Goal: Task Accomplishment & Management: Complete application form

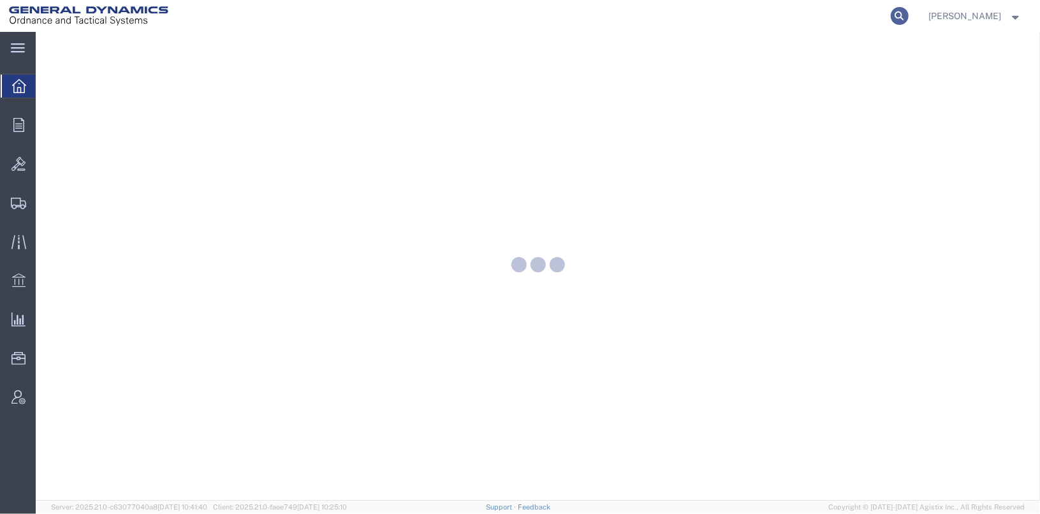
click at [908, 17] on icon at bounding box center [900, 16] width 18 height 18
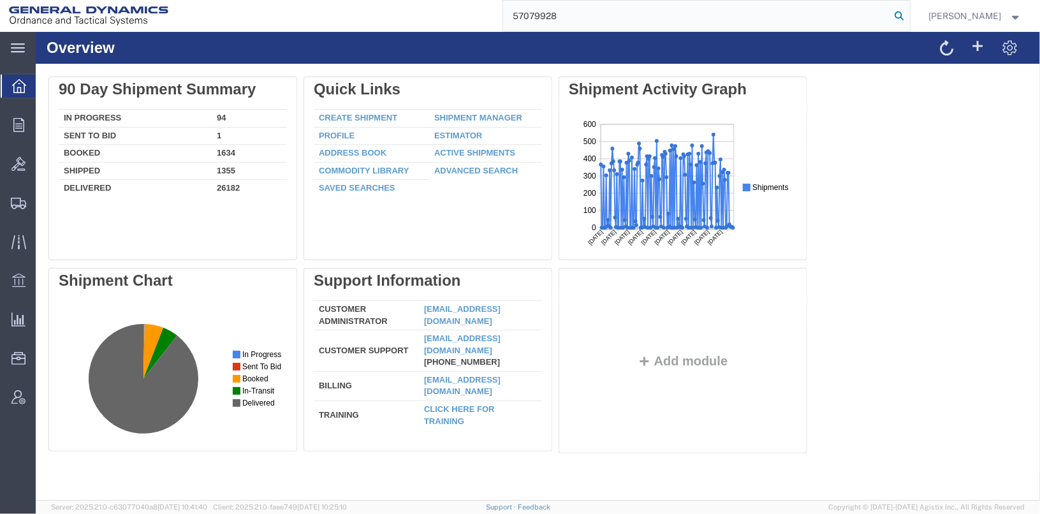
type input "57079928"
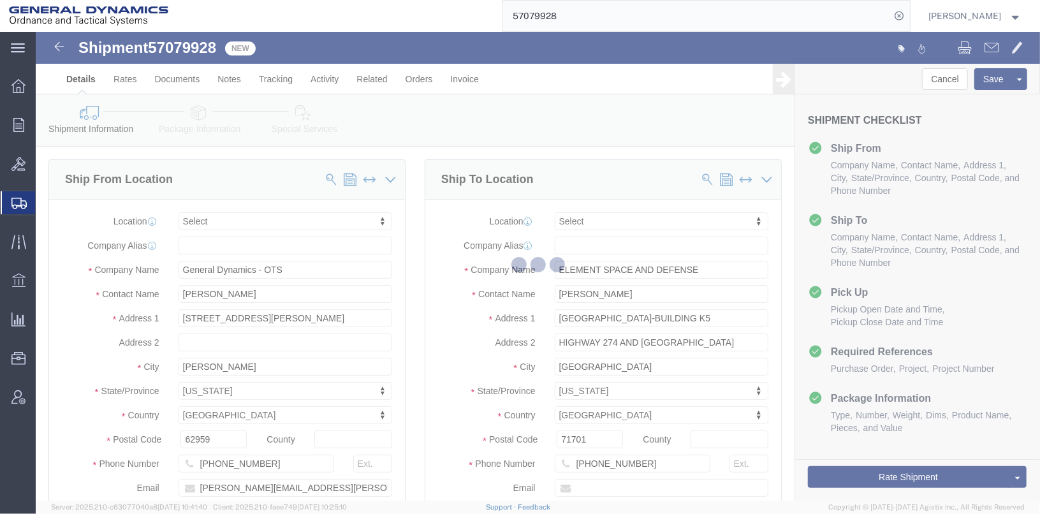
select select
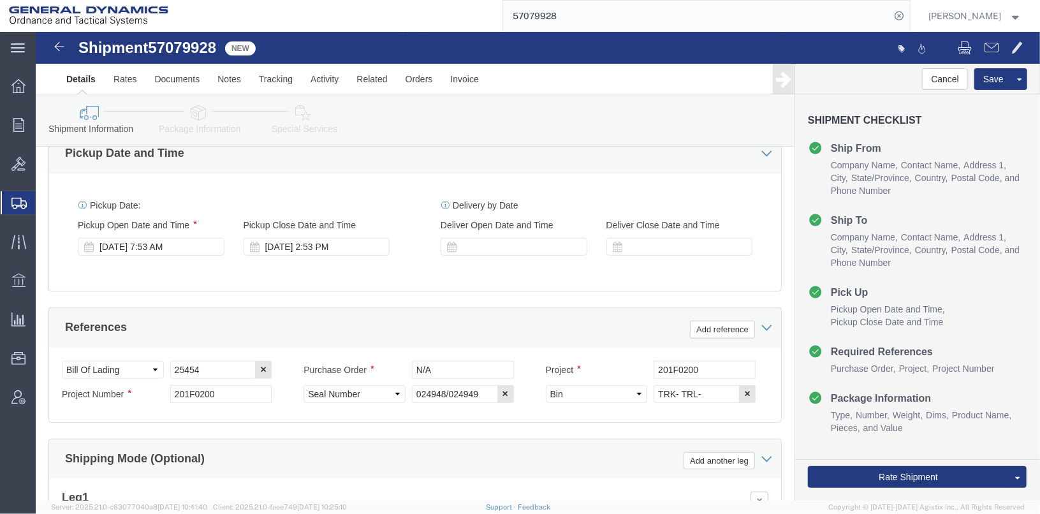
scroll to position [446, 0]
click div "[DATE] 2:53 PM"
click div "[DATE] 7:53 AM"
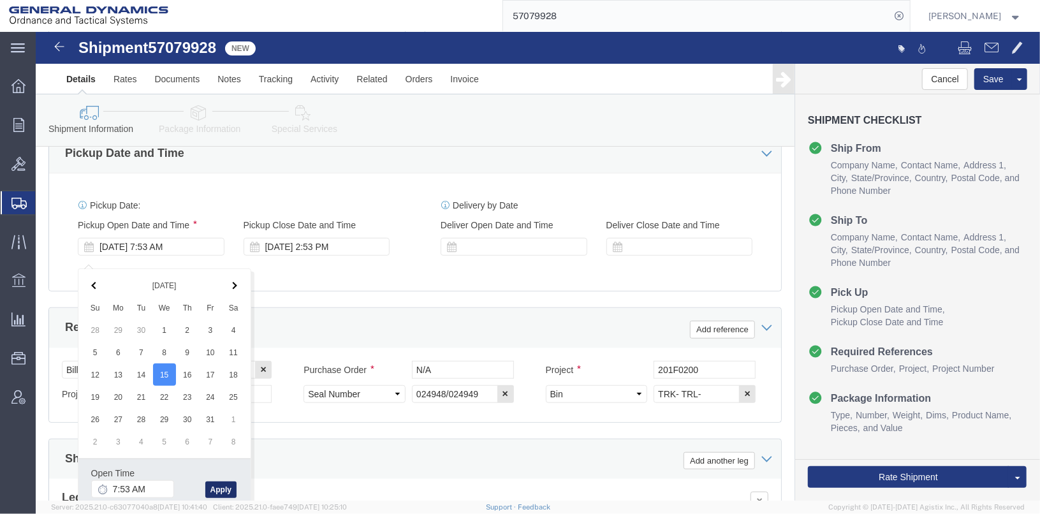
click button "Apply"
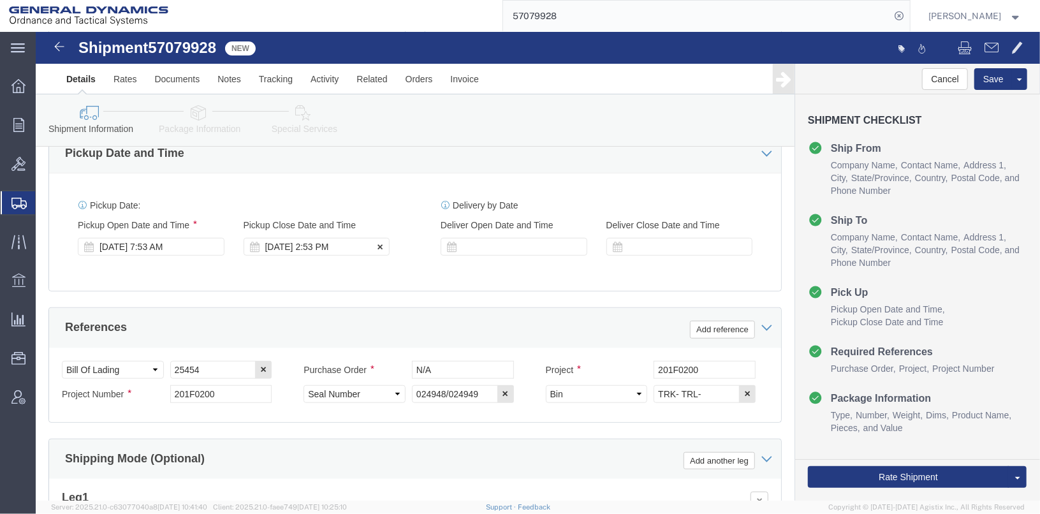
click div "[DATE] 2:53 PM"
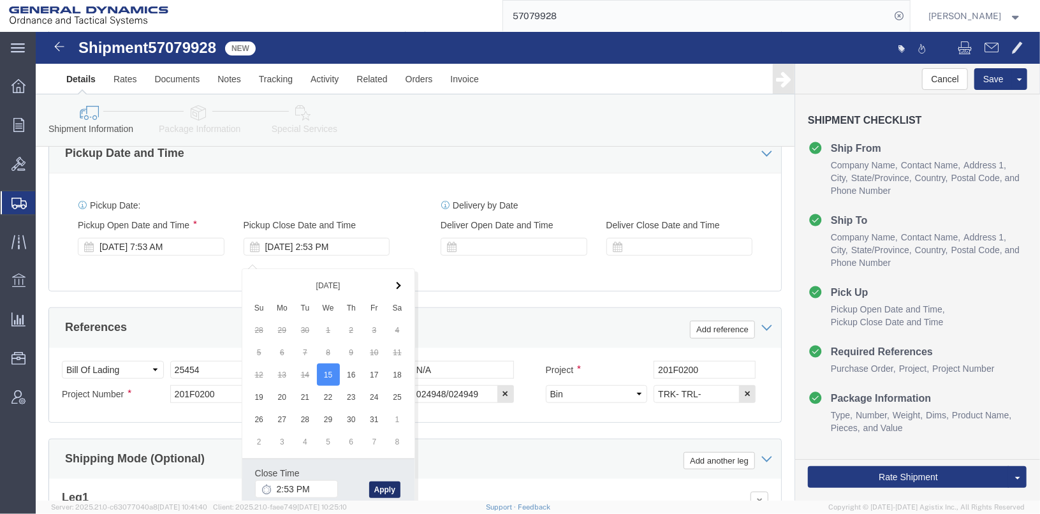
click button "Apply"
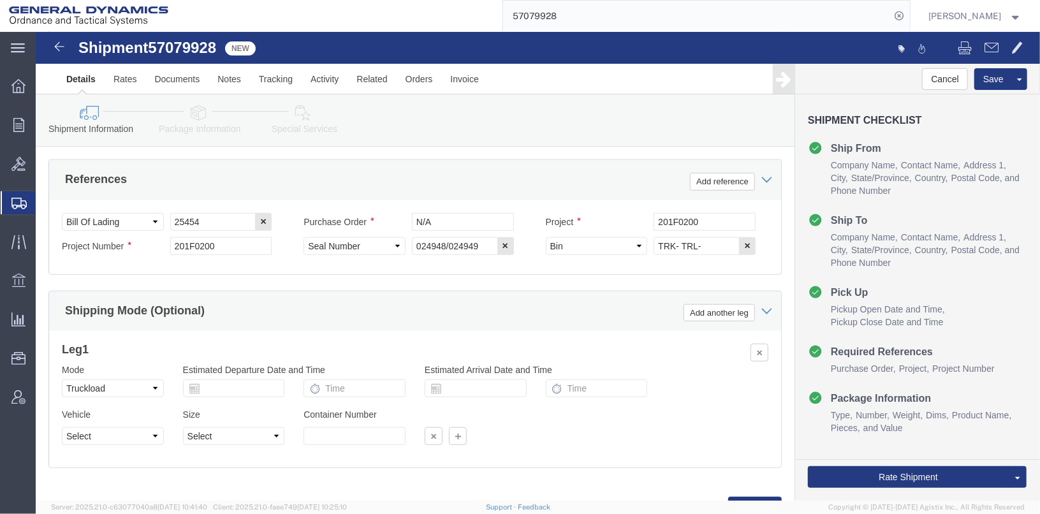
scroll to position [638, 0]
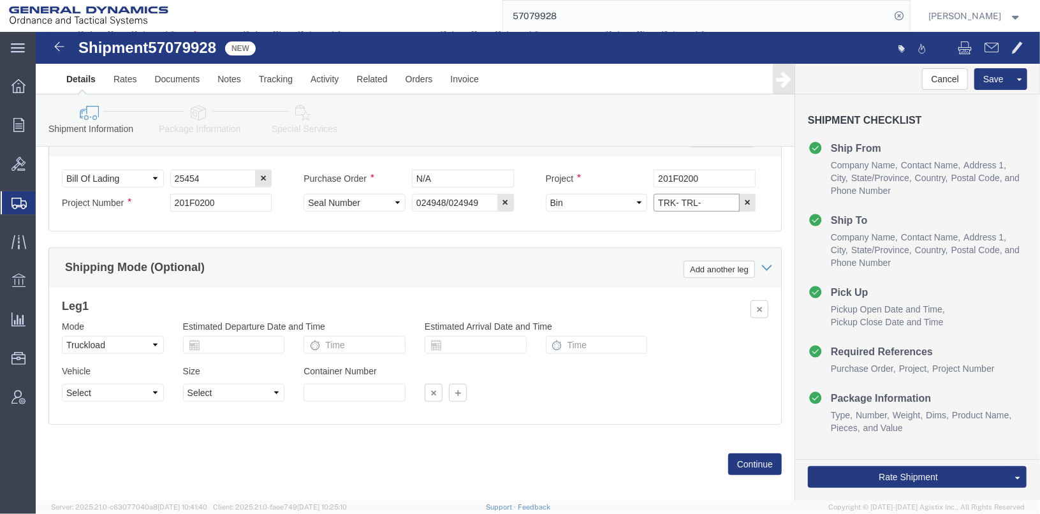
click input "TRK- TRL-"
click input "TRK-255035 TRL-"
type input "TRK-255035 TRL-164118"
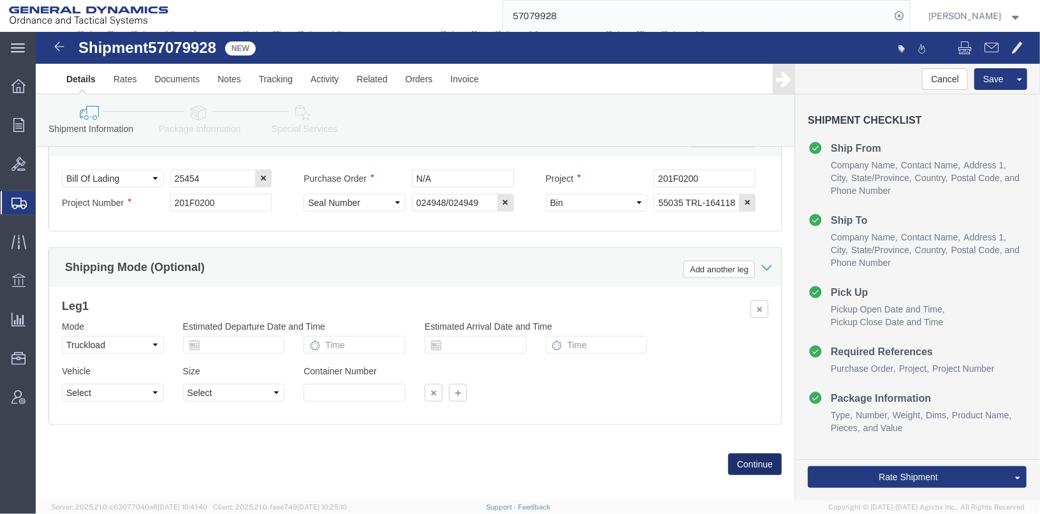
scroll to position [0, 0]
click button "Continue"
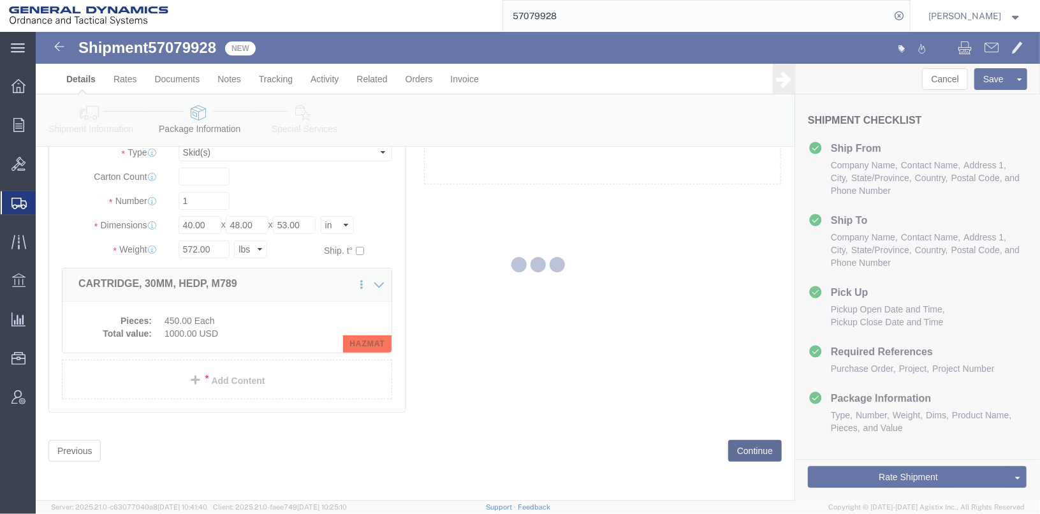
scroll to position [49, 0]
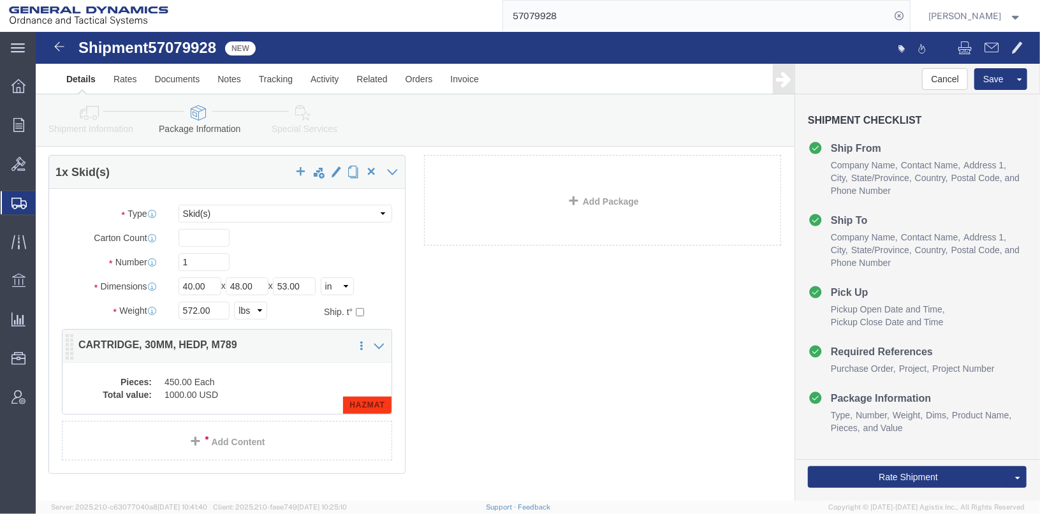
click dd "1000.00 USD"
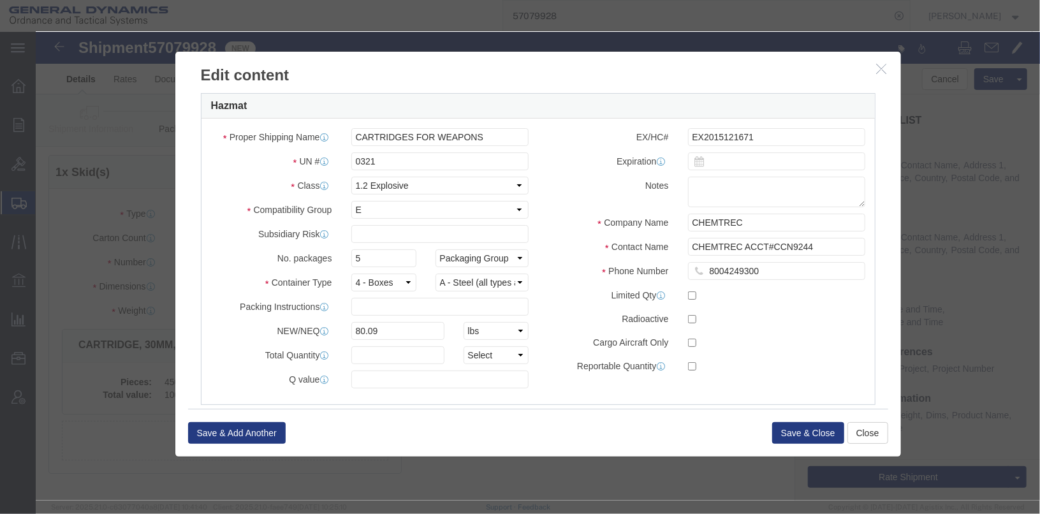
scroll to position [374, 0]
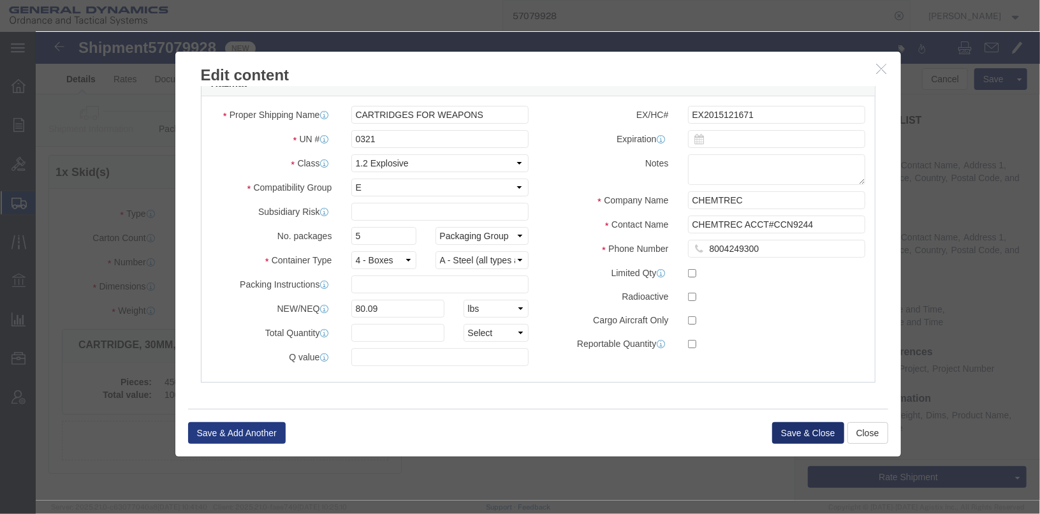
click button "Save & Close"
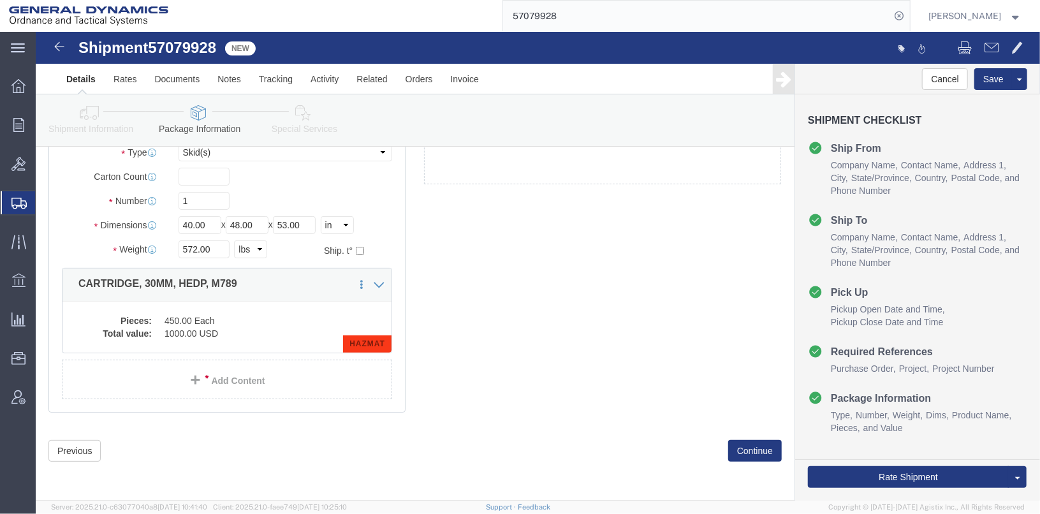
scroll to position [122, 0]
click button "Continue"
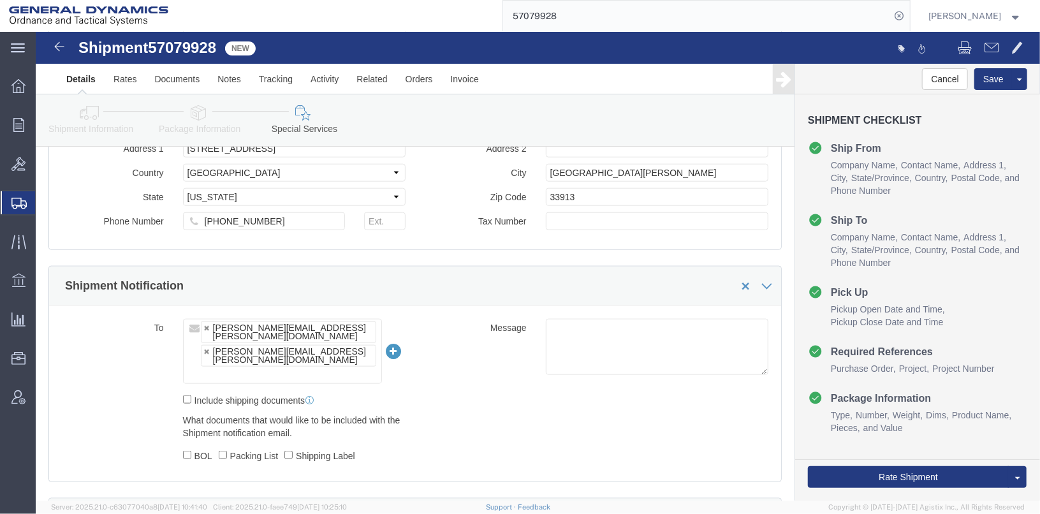
scroll to position [383, 0]
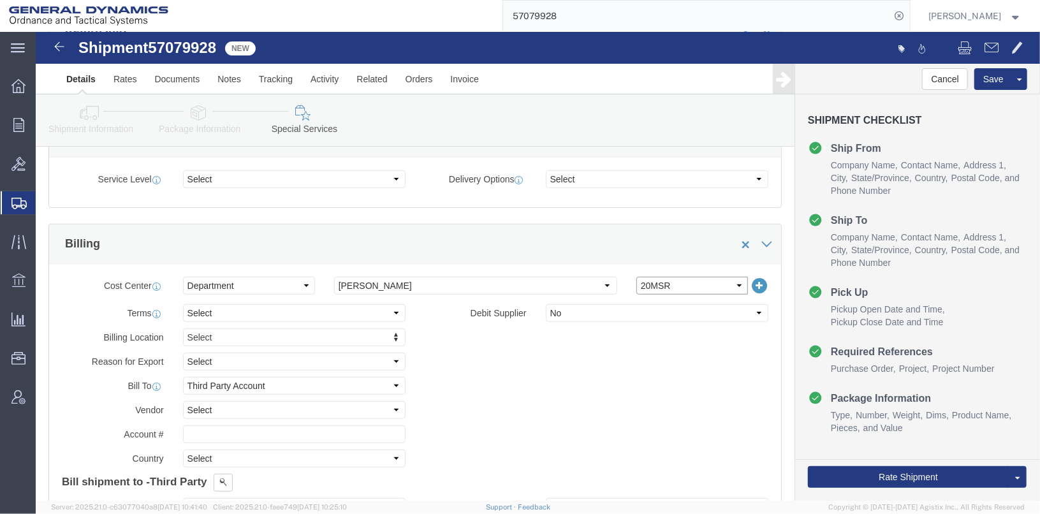
click select "Select 20MSR"
select select
click select "Select 20MSR"
click select "Select Recipient Account Sender/Shipper Third Party Account"
select select "SHIP"
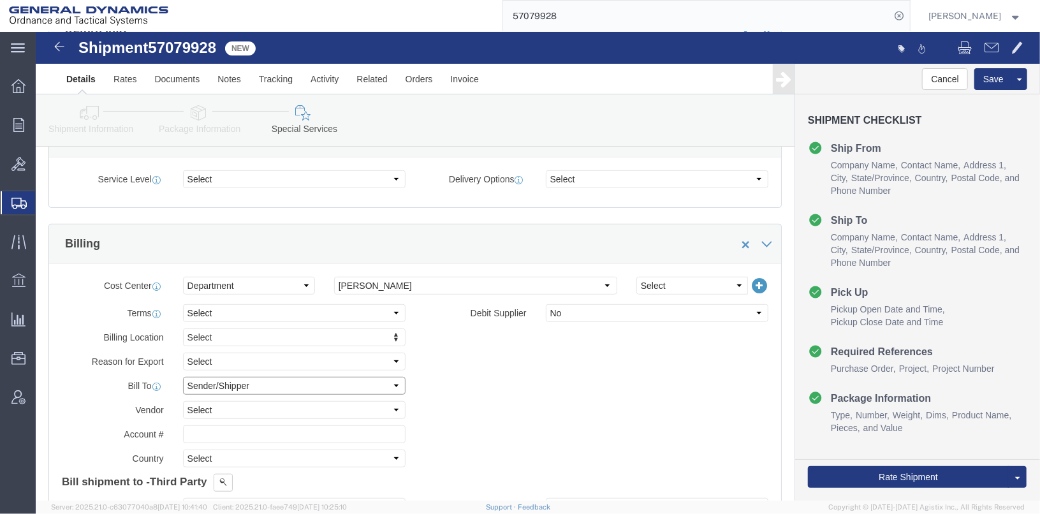
click select "Select Recipient Account Sender/Shipper Third Party Account"
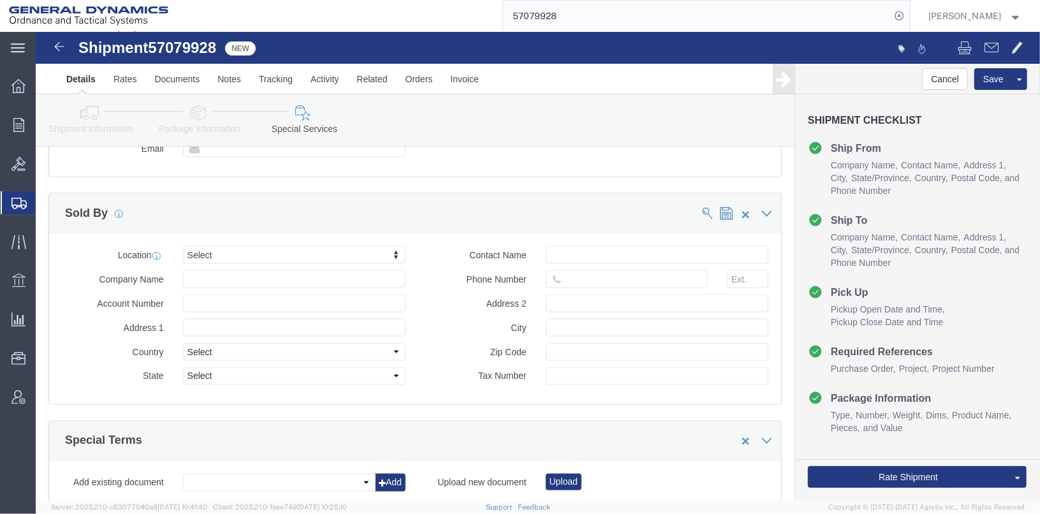
scroll to position [1338, 0]
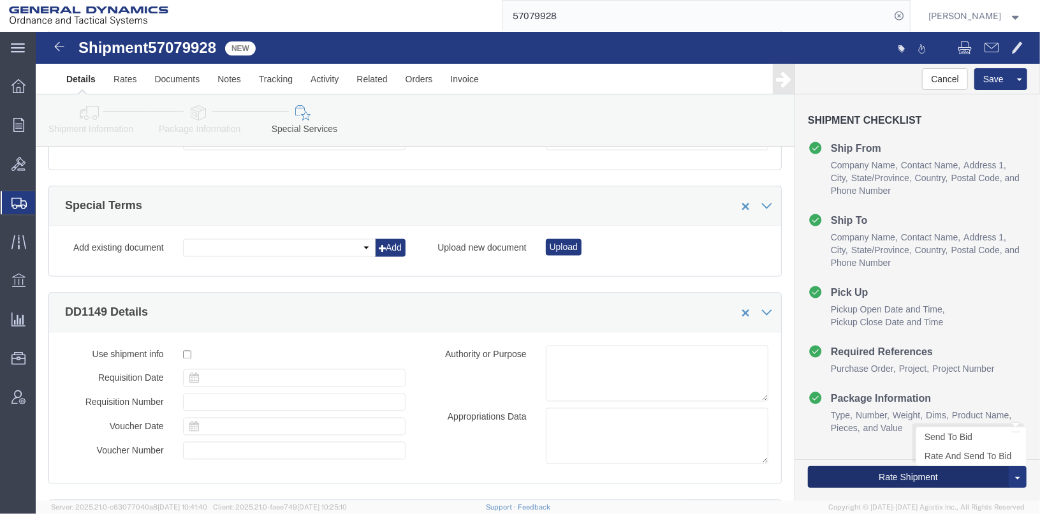
click button "Rate Shipment"
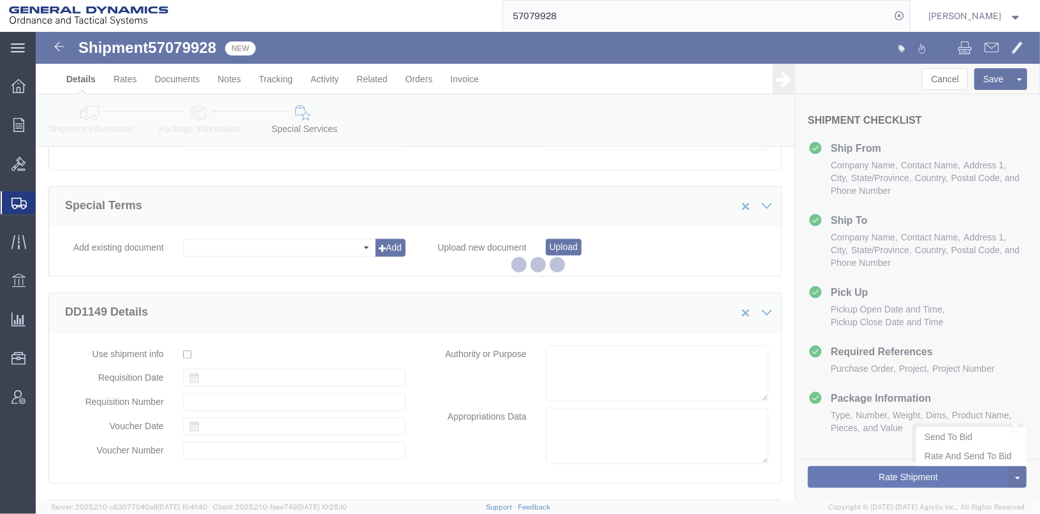
scroll to position [0, 0]
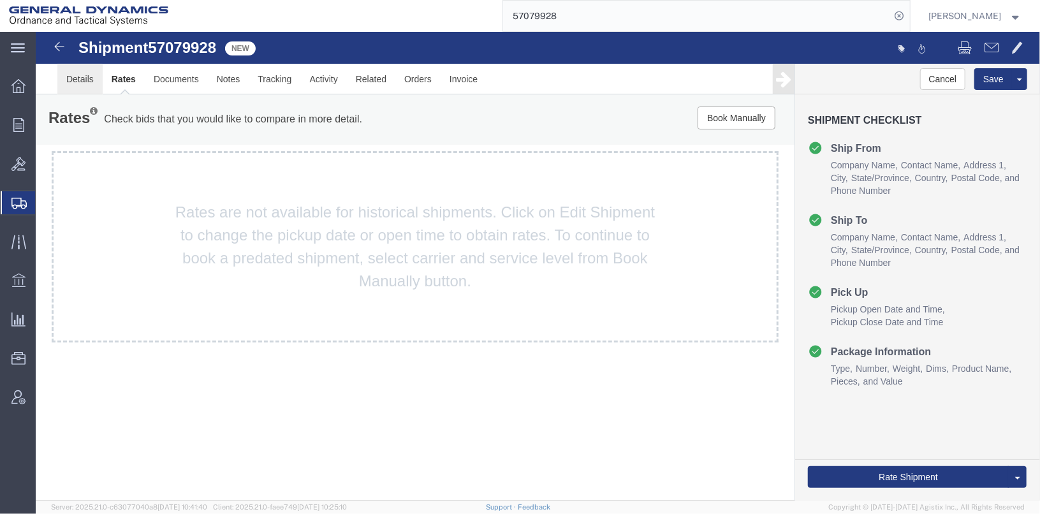
click at [71, 76] on link "Details" at bounding box center [79, 78] width 45 height 31
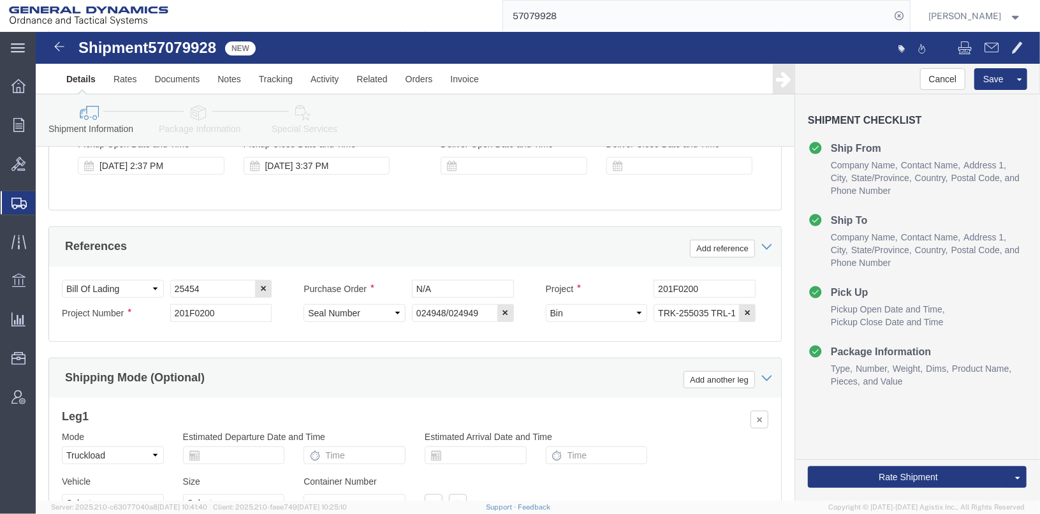
scroll to position [658, 0]
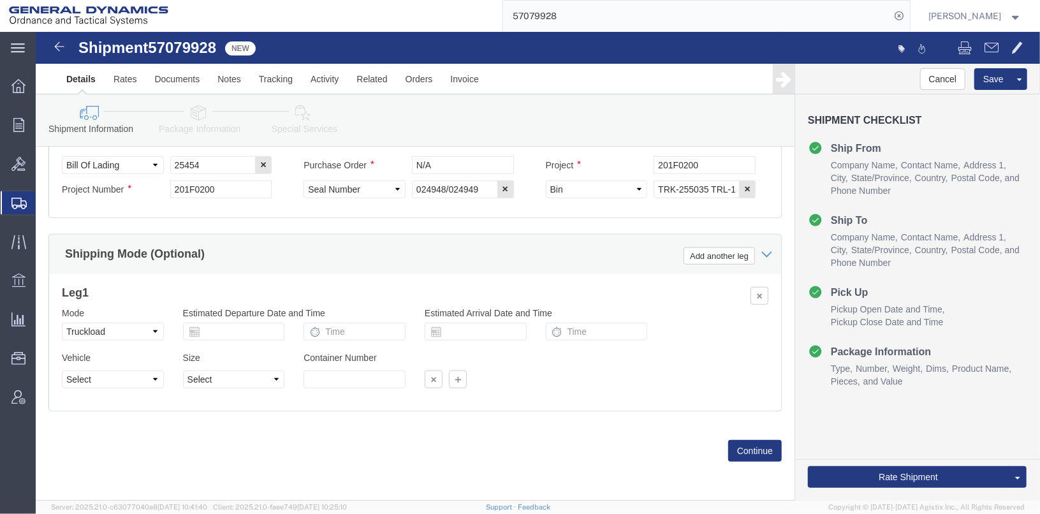
click icon
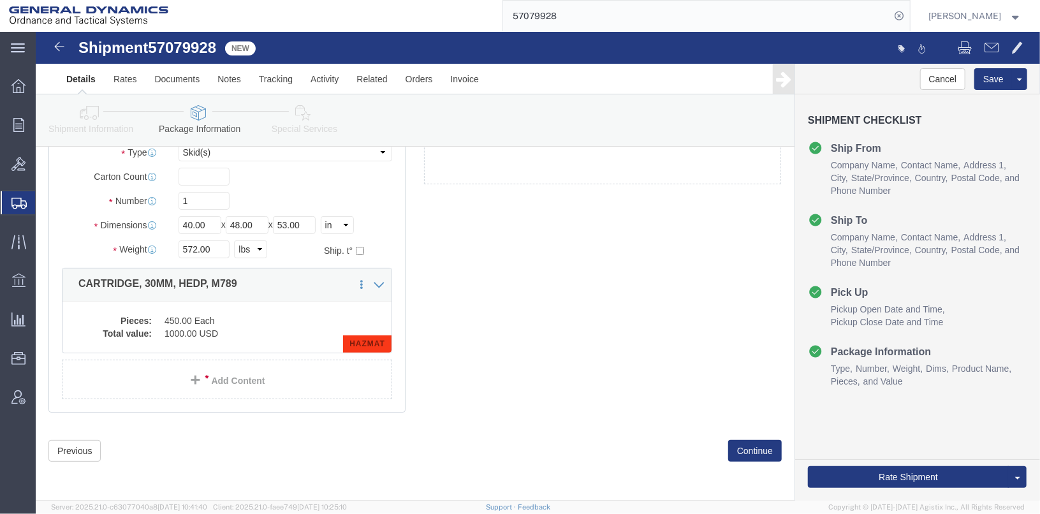
scroll to position [49, 0]
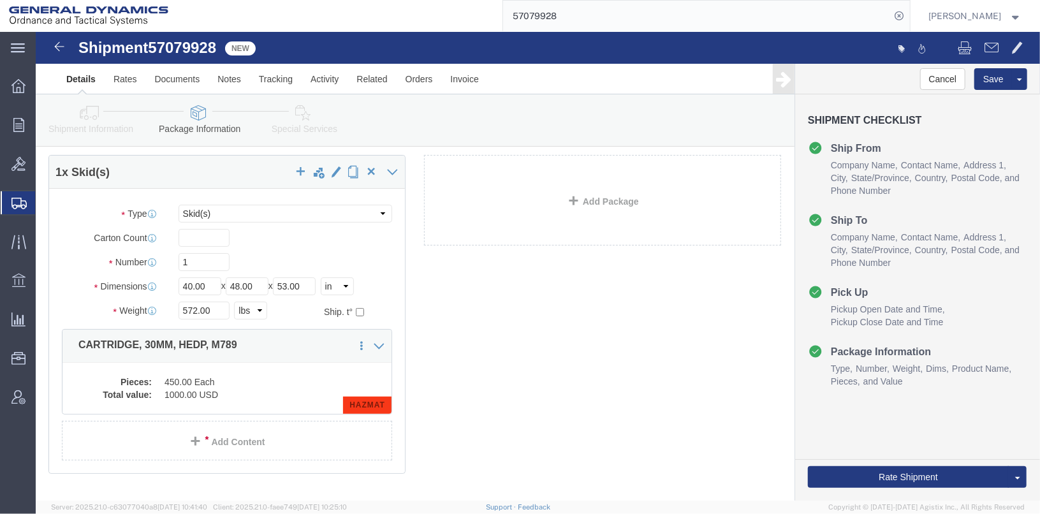
click icon
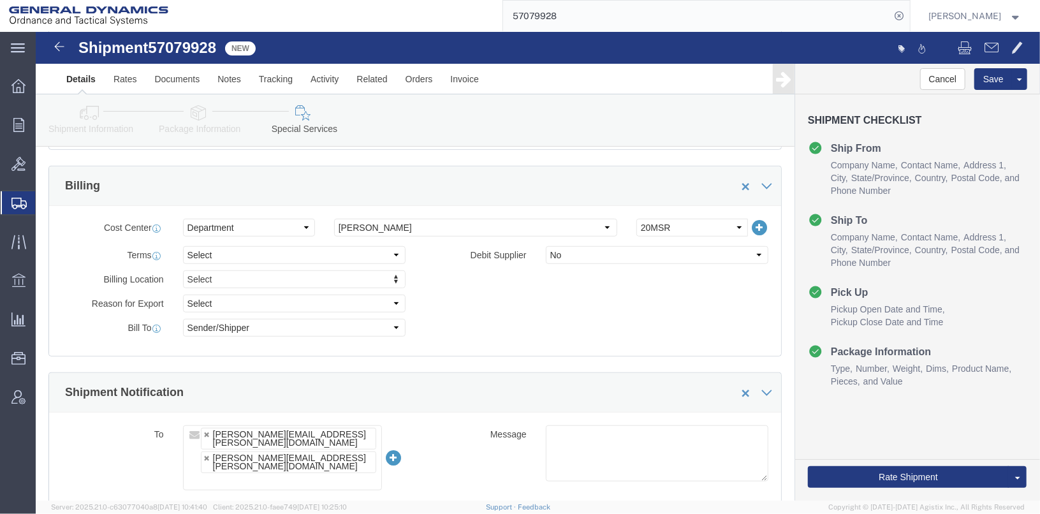
scroll to position [432, 0]
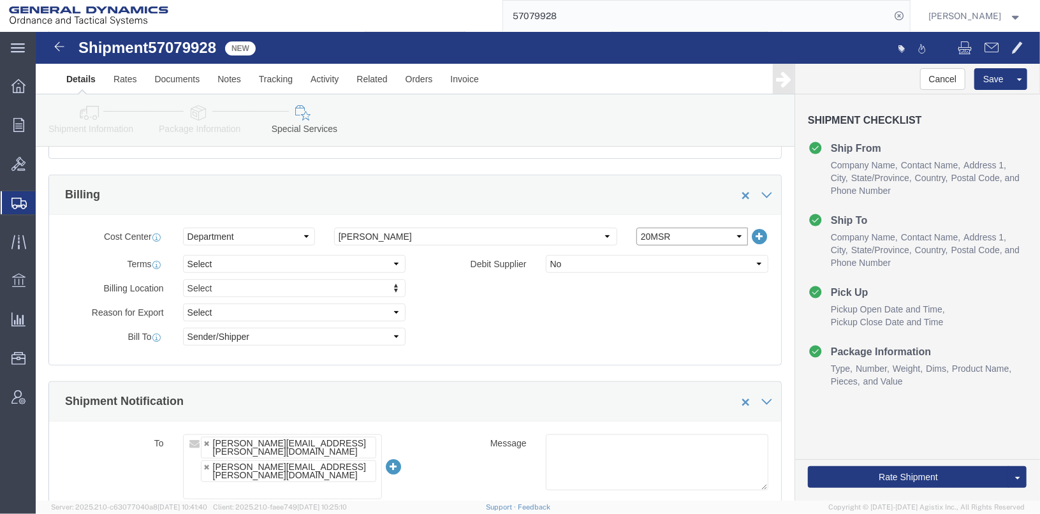
click select "Select 20MSR"
select select
click select "Select 20MSR"
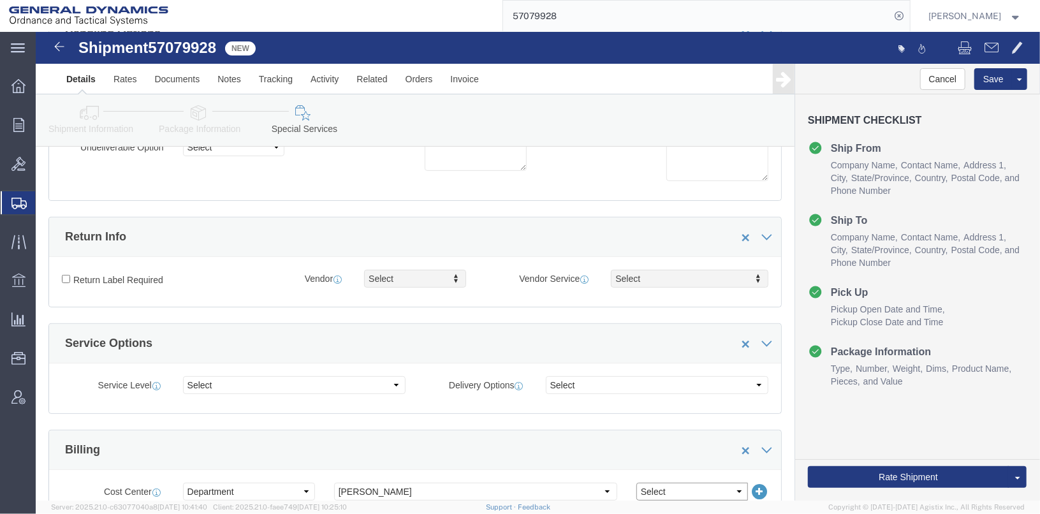
scroll to position [0, 0]
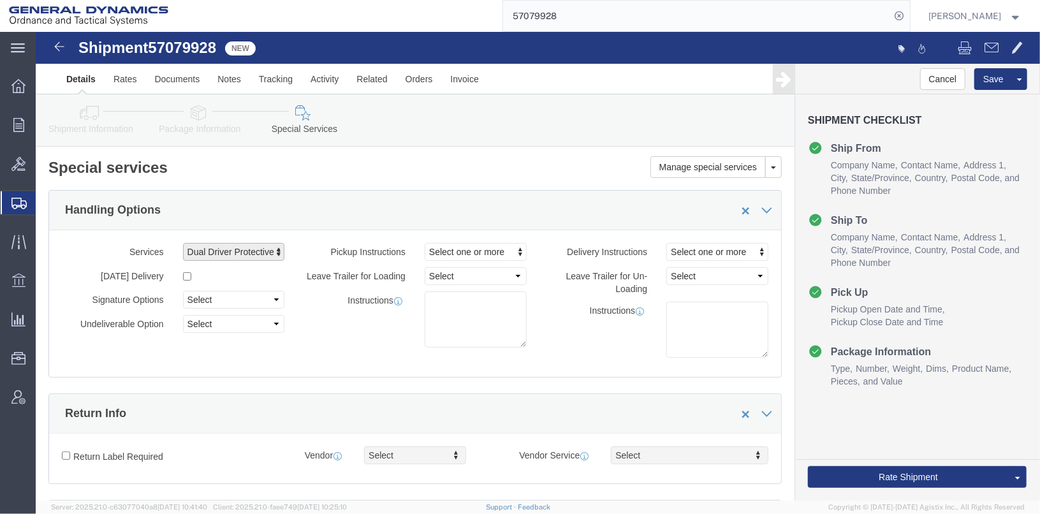
click span "Dual Driver Protective Service (DDP), Satellite Motor Surveillance Service (SNS…"
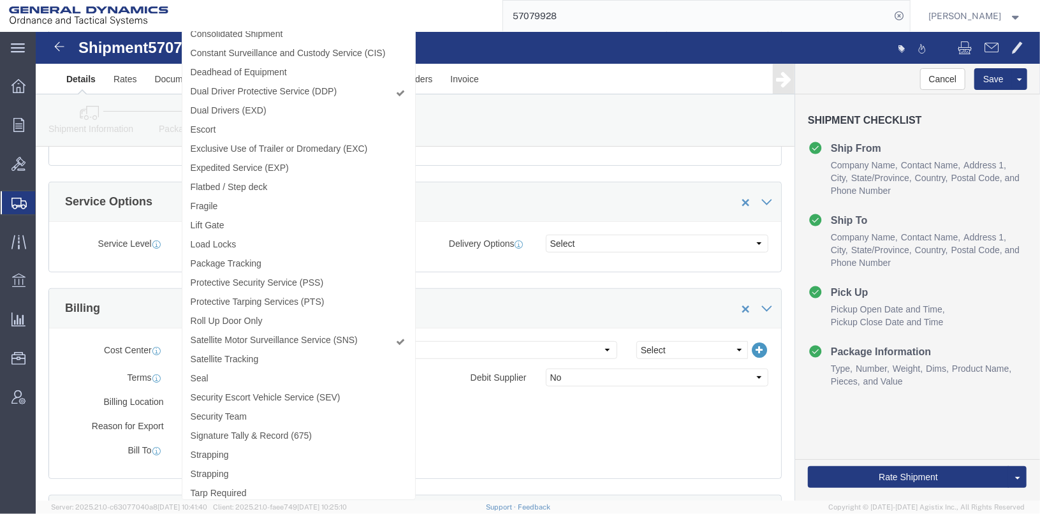
scroll to position [40, 0]
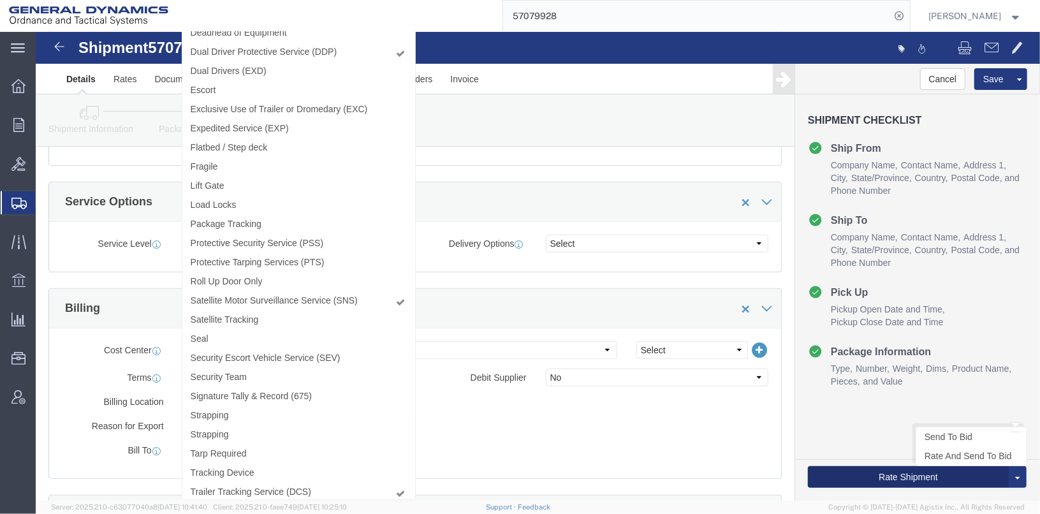
click button "Rate Shipment"
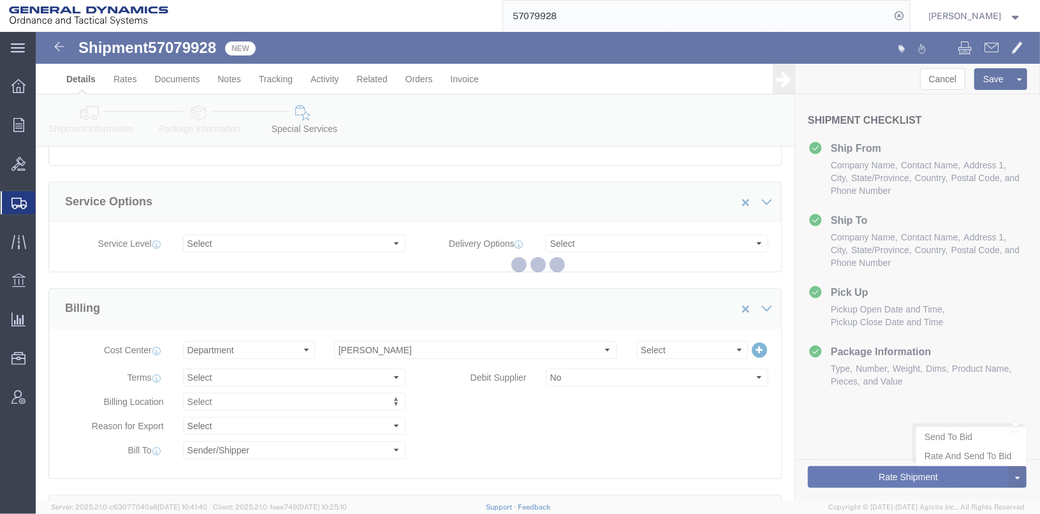
scroll to position [0, 0]
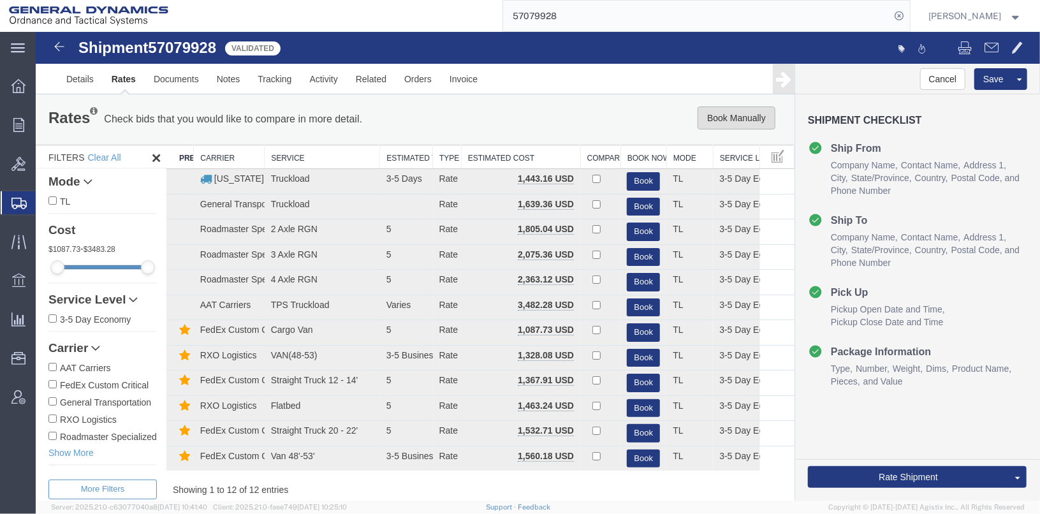
click at [724, 110] on button "Book Manually" at bounding box center [736, 117] width 78 height 23
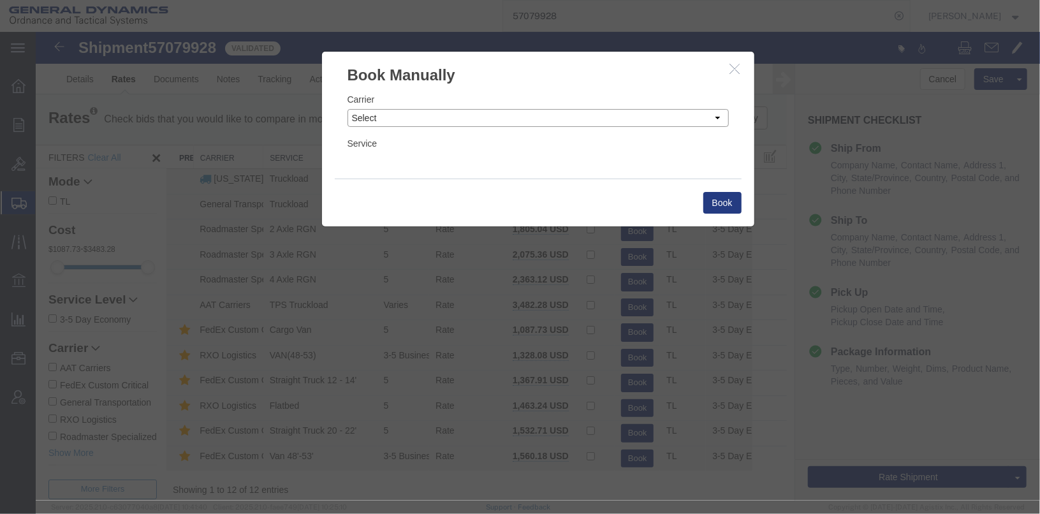
click at [603, 120] on select "Select Add New Carrier (and default service) AAT Carriers AATCO Adcom / Radiant…" at bounding box center [537, 117] width 381 height 18
select select "147"
click at [347, 108] on select "Select Add New Carrier (and default service) AAT Carriers AATCO Adcom / Radiant…" at bounding box center [537, 117] width 381 height 18
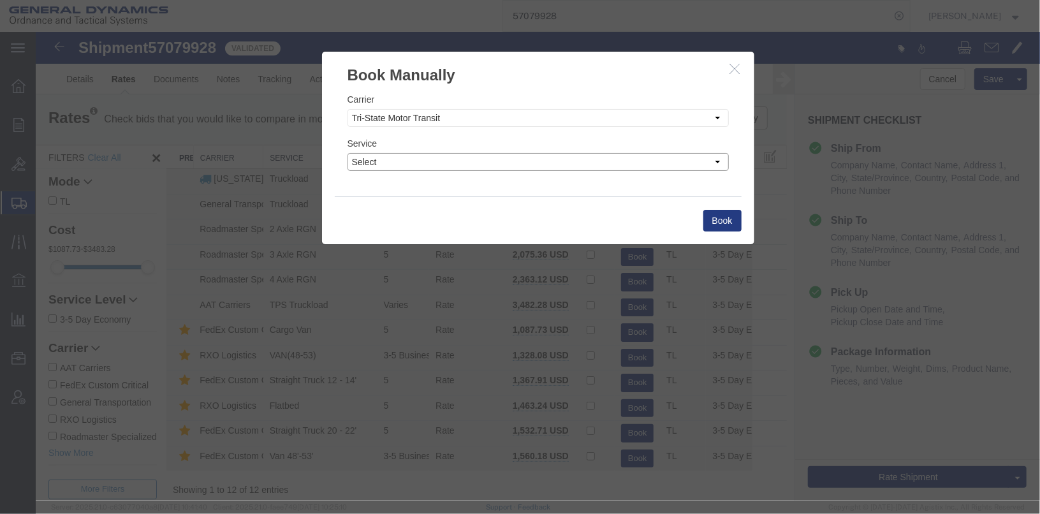
click at [594, 165] on select "Select Hazmat/Explosive Drom Less than Truckload Non-Haz Drom Standard LTL 3-5 …" at bounding box center [537, 161] width 381 height 18
select select "13368"
click at [347, 152] on select "Select Hazmat/Explosive Drom Less than Truckload Non-Haz Drom Standard LTL 3-5 …" at bounding box center [537, 161] width 381 height 18
click at [708, 223] on button "Book" at bounding box center [722, 220] width 38 height 22
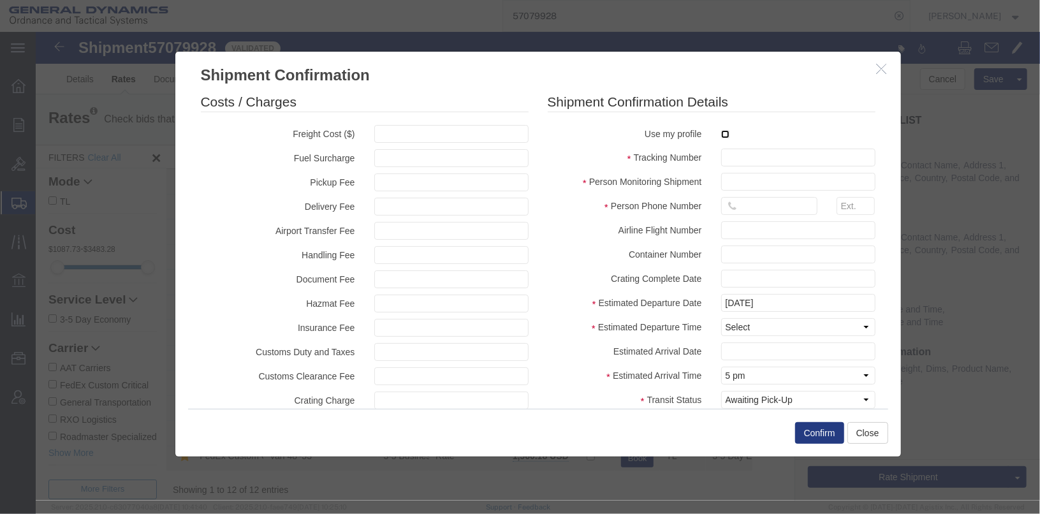
click at [720, 134] on input "checkbox" at bounding box center [724, 133] width 8 height 8
checkbox input "true"
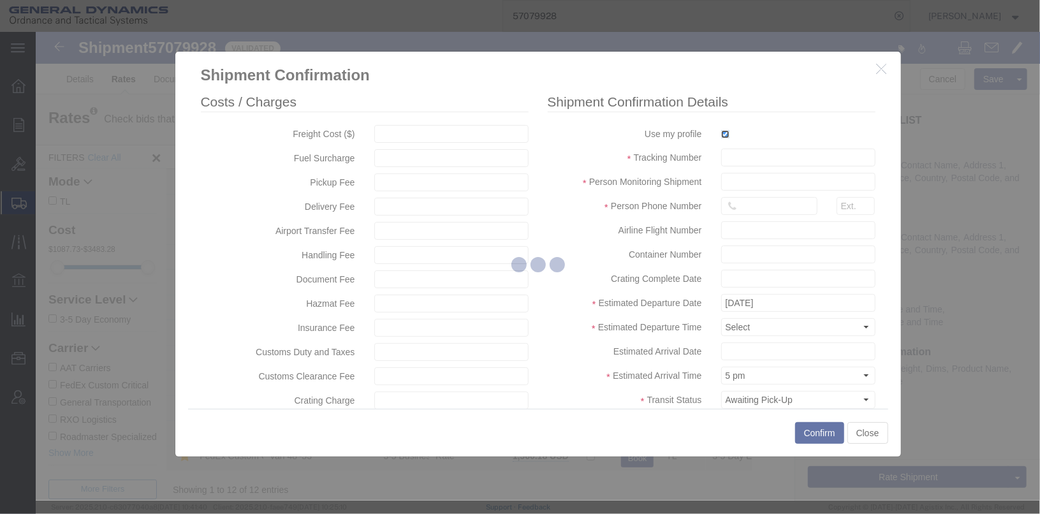
type input "[PERSON_NAME]"
type input "[PHONE_NUMBER]"
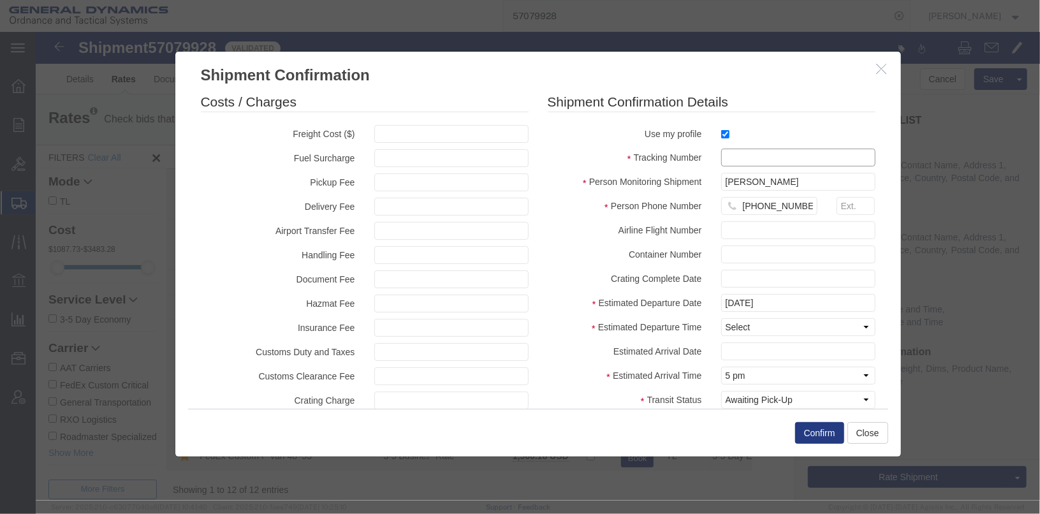
click at [727, 162] on input "text" at bounding box center [797, 157] width 154 height 18
type input "25454"
click at [722, 325] on select "Select Midnight 1 am 2 am 3 am 4 am 5 am 6 am 7 am 8 am 9 am 10 am 11 am 12 Noo…" at bounding box center [797, 326] width 154 height 18
select select "1400"
click at [720, 317] on select "Select Midnight 1 am 2 am 3 am 4 am 5 am 6 am 7 am 8 am 9 am 10 am 11 am 12 Noo…" at bounding box center [797, 326] width 154 height 18
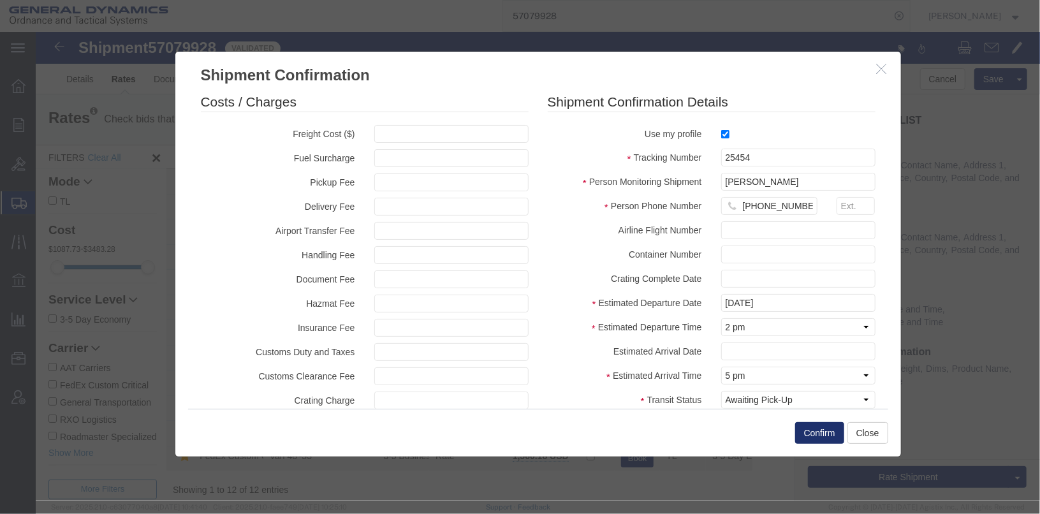
click at [798, 430] on button "Confirm" at bounding box center [818, 432] width 49 height 22
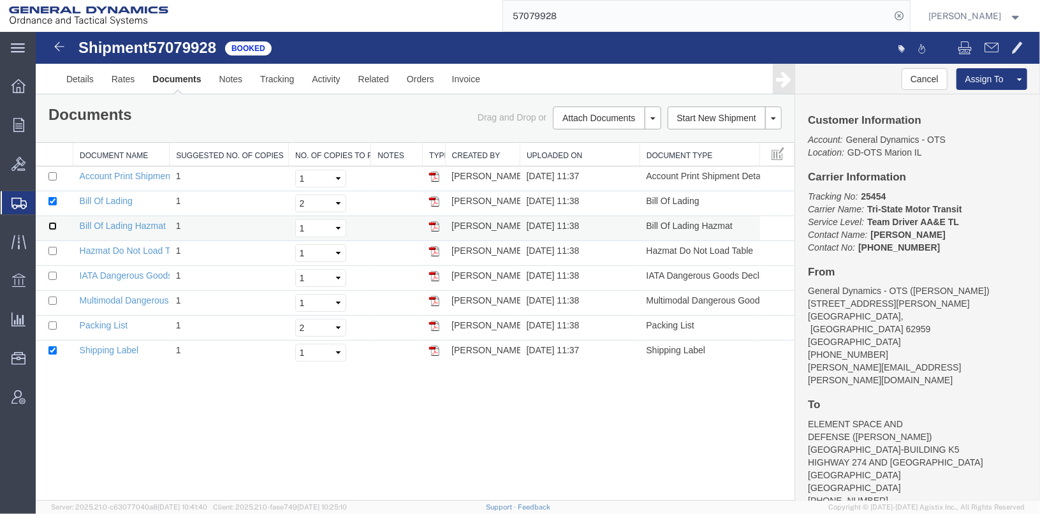
click at [48, 223] on input "checkbox" at bounding box center [52, 225] width 8 height 8
checkbox input "true"
click at [310, 230] on select "Select 1 2 3 4 5" at bounding box center [320, 228] width 51 height 18
select select "2"
click at [295, 219] on select "Select 1 2 3 4 5" at bounding box center [320, 228] width 51 height 18
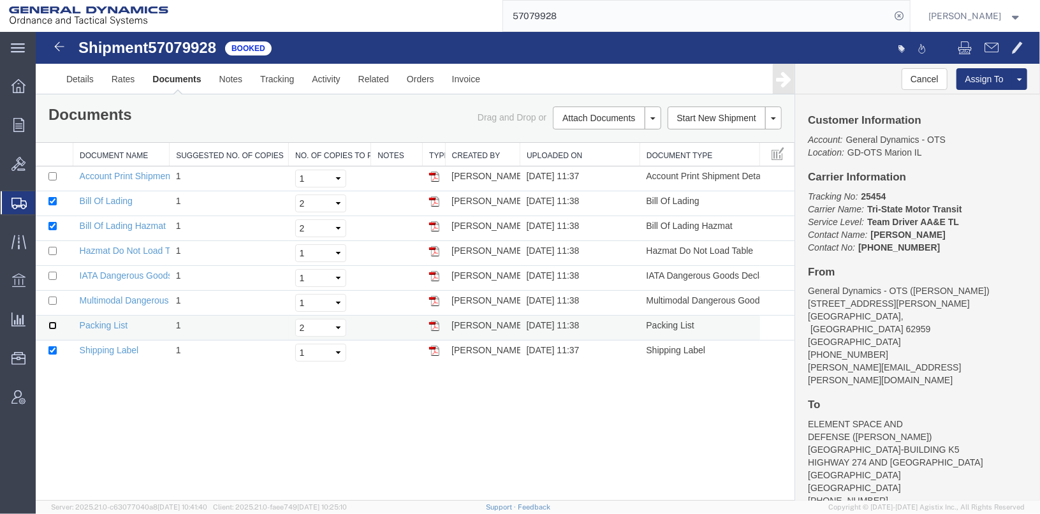
click at [54, 325] on input "checkbox" at bounding box center [52, 325] width 8 height 8
checkbox input "true"
click at [52, 346] on input "checkbox" at bounding box center [52, 350] width 8 height 8
checkbox input "false"
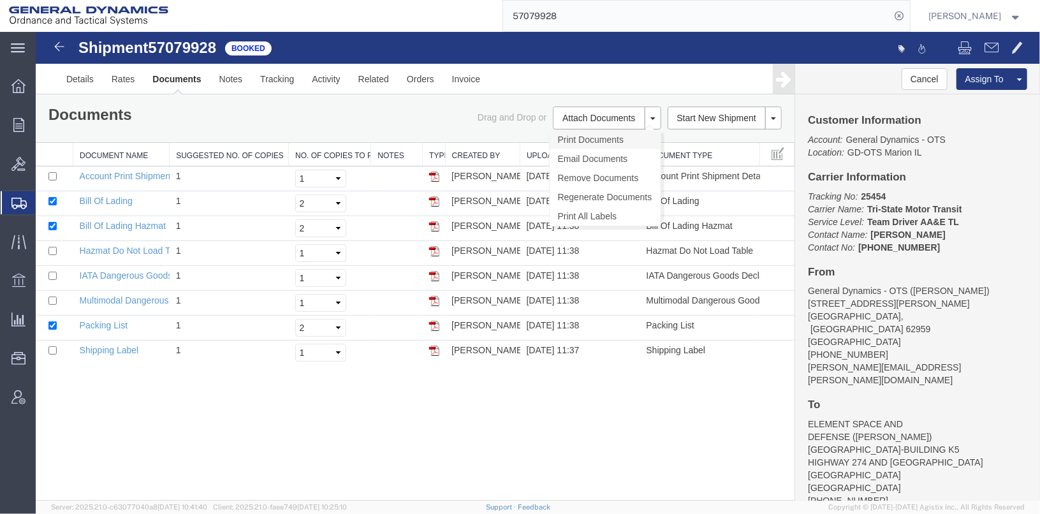
click at [573, 133] on link "Print Documents" at bounding box center [604, 138] width 111 height 19
